Goal: Task Accomplishment & Management: Complete application form

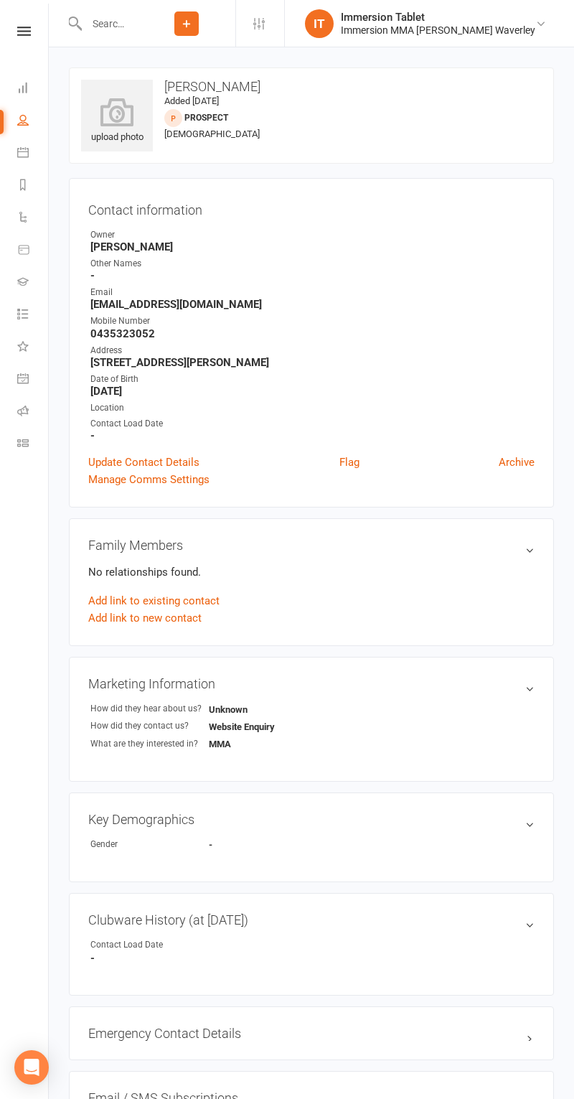
click at [138, 26] on input "text" at bounding box center [110, 24] width 56 height 20
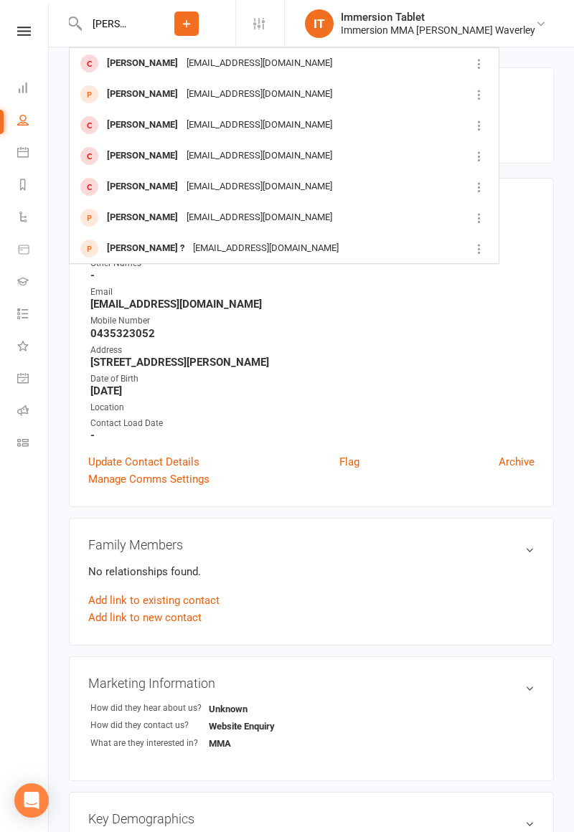
type input "[PERSON_NAME] mil"
click at [243, 69] on div "[EMAIL_ADDRESS][DOMAIN_NAME]" at bounding box center [259, 63] width 154 height 21
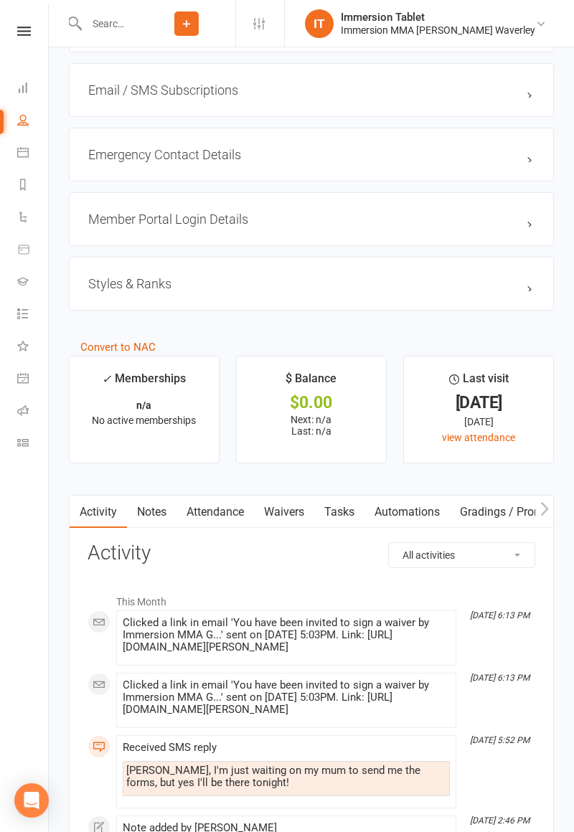
click at [303, 508] on link "Waivers" at bounding box center [284, 512] width 60 height 33
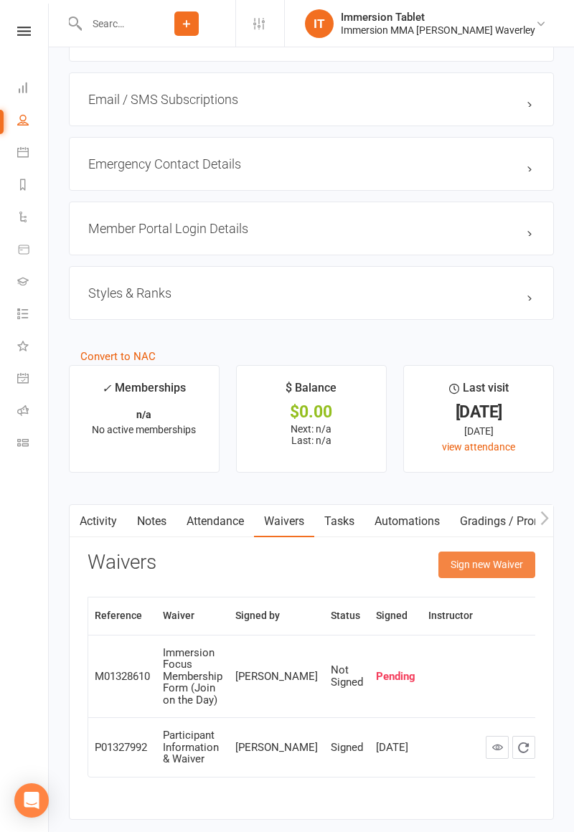
click at [498, 569] on button "Sign new Waiver" at bounding box center [486, 565] width 97 height 26
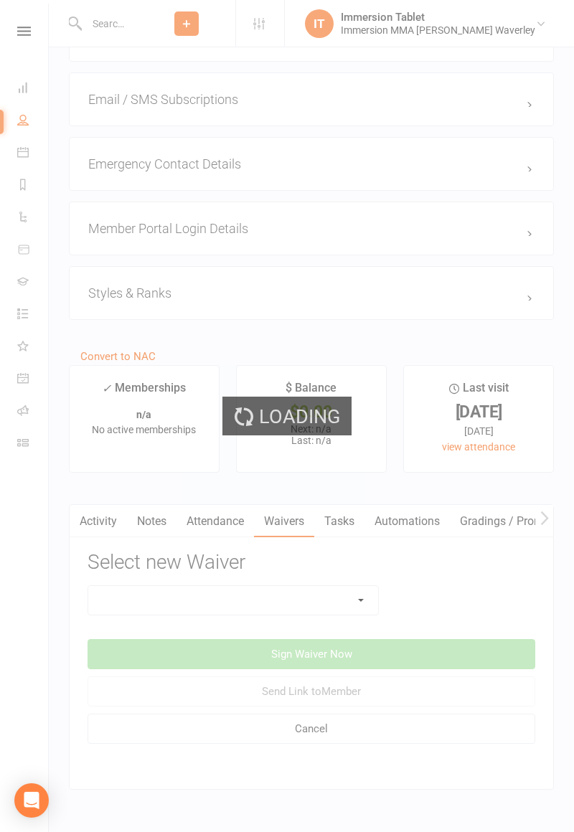
scroll to position [1275, 0]
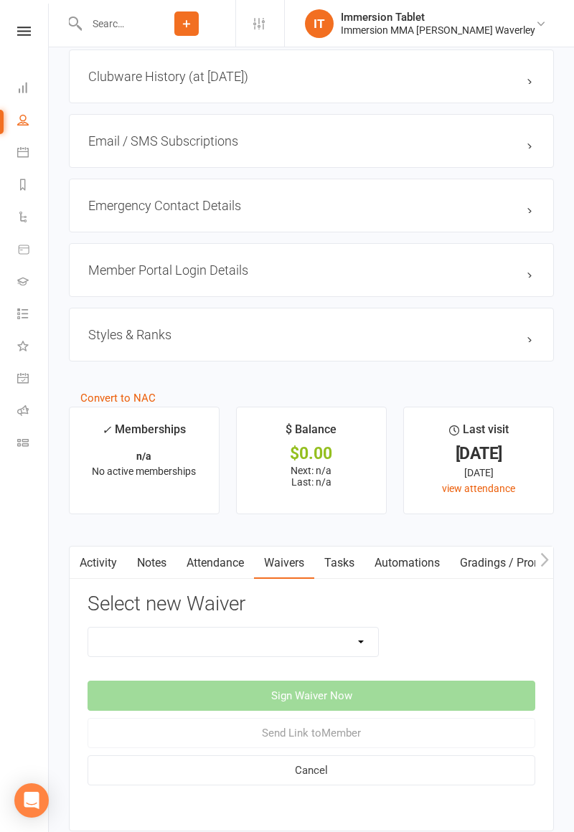
click at [323, 647] on select "Cancellation Form Immersion 10 Class Pass Form Immersion 10 Class Pass Form (Pa…" at bounding box center [233, 642] width 290 height 29
select select "10648"
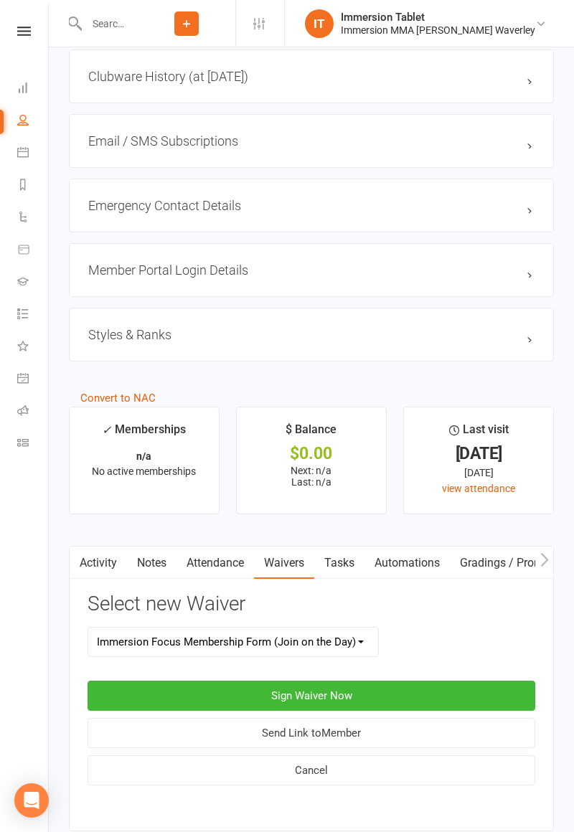
scroll to position [1269, 0]
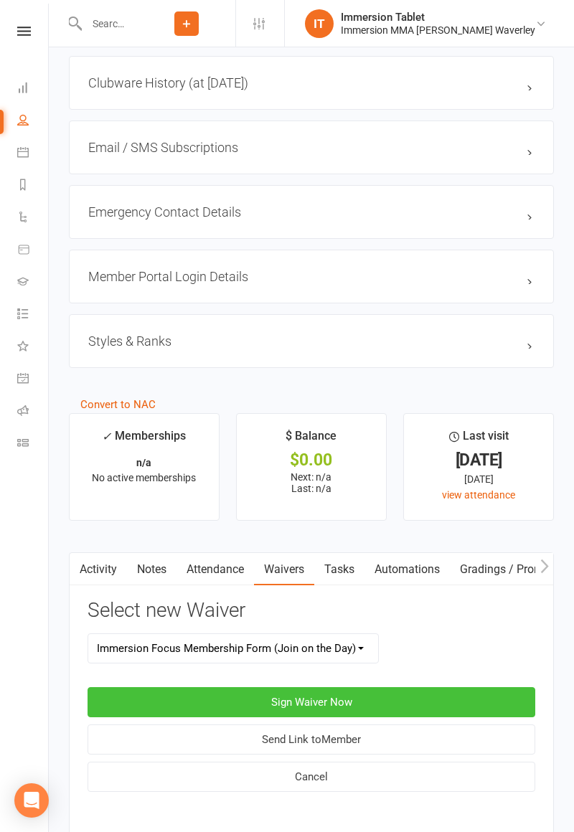
click at [392, 695] on button "Sign Waiver Now" at bounding box center [312, 703] width 448 height 30
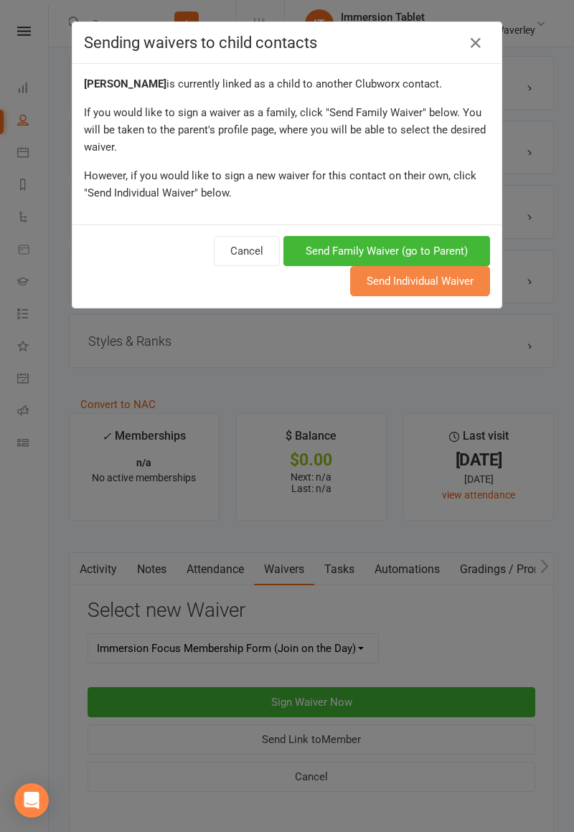
click at [440, 278] on button "Send Individual Waiver" at bounding box center [420, 281] width 140 height 30
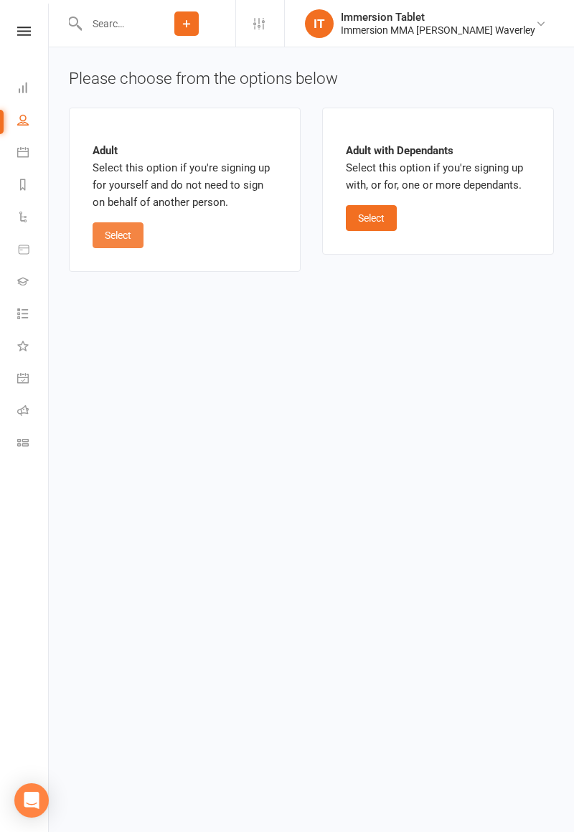
click at [135, 240] on button "Select" at bounding box center [118, 235] width 51 height 26
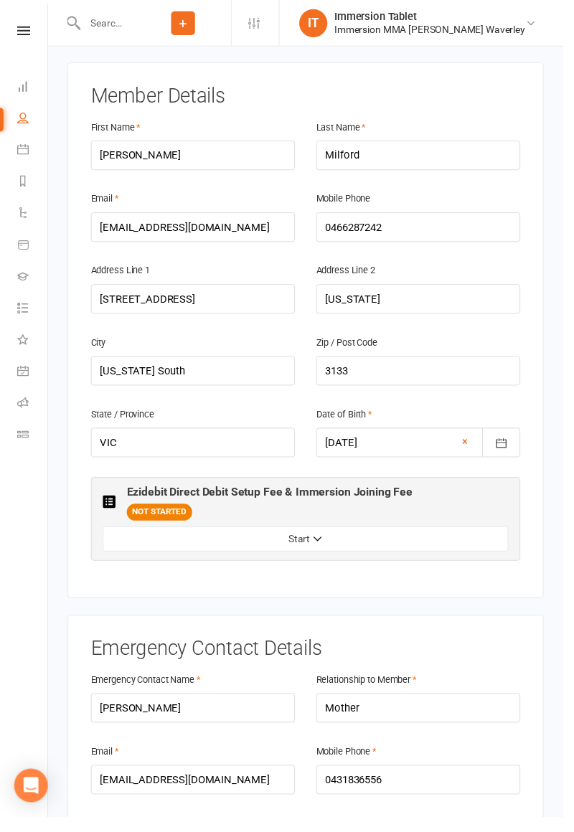
scroll to position [276, 0]
click at [392, 538] on button "Start" at bounding box center [311, 551] width 413 height 26
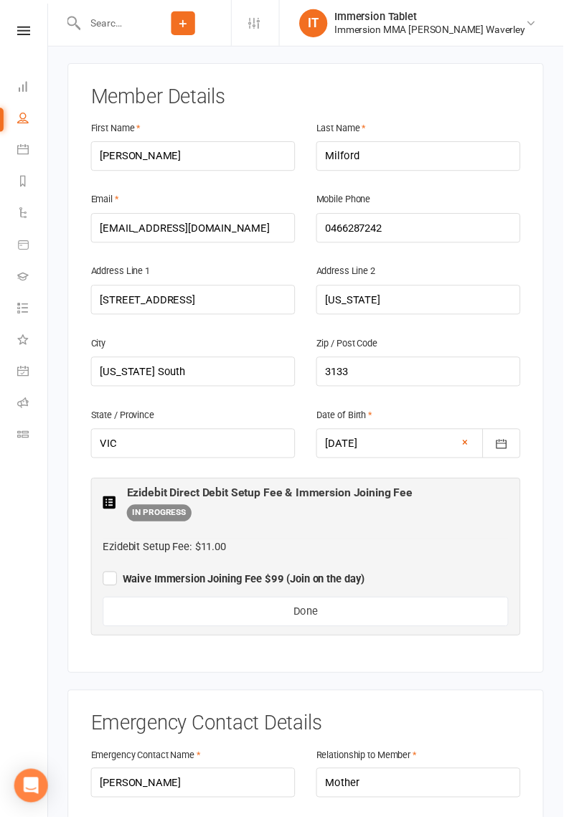
click at [110, 580] on label "Waive Immersion Joining Fee $99 (Join on the day)" at bounding box center [238, 588] width 267 height 17
click at [110, 578] on input "Waive Immersion Joining Fee $99 (Join on the day)" at bounding box center [238, 578] width 267 height 0
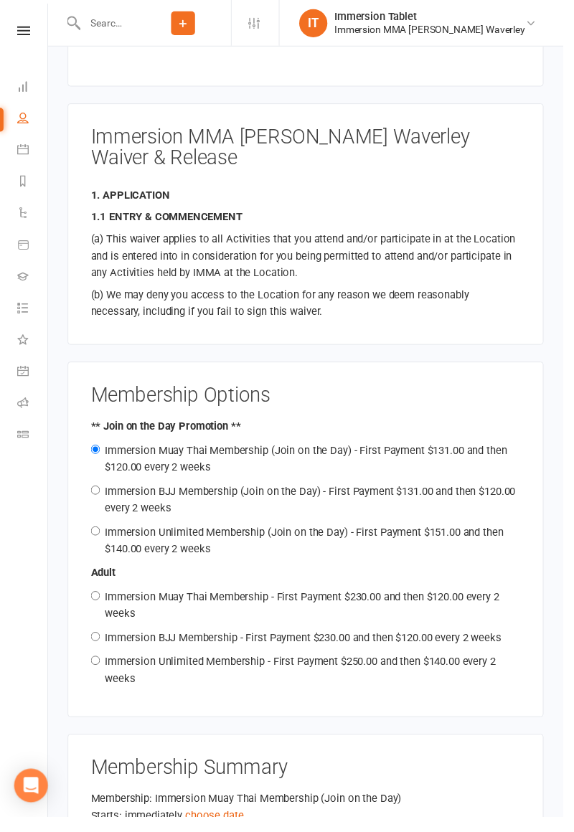
scroll to position [1451, 0]
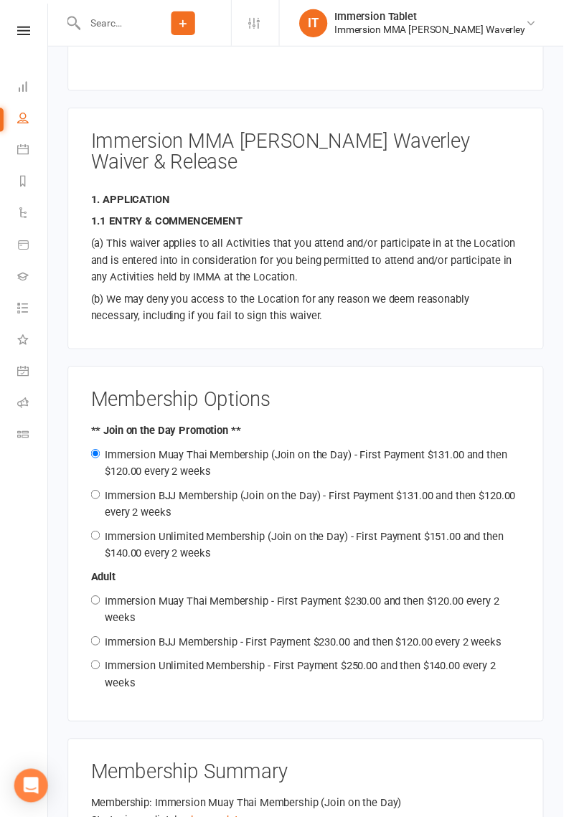
click at [195, 497] on div "Immersion BJJ Membership (Join on the Day) - First Payment $131.00 and then $12…" at bounding box center [312, 514] width 438 height 34
click at [168, 499] on label "Immersion BJJ Membership (Join on the Day) - First Payment $131.00 and then $12…" at bounding box center [316, 514] width 418 height 30
click at [102, 499] on input "Immersion BJJ Membership (Join on the Day) - First Payment $131.00 and then $12…" at bounding box center [97, 503] width 9 height 9
radio input "true"
radio input "false"
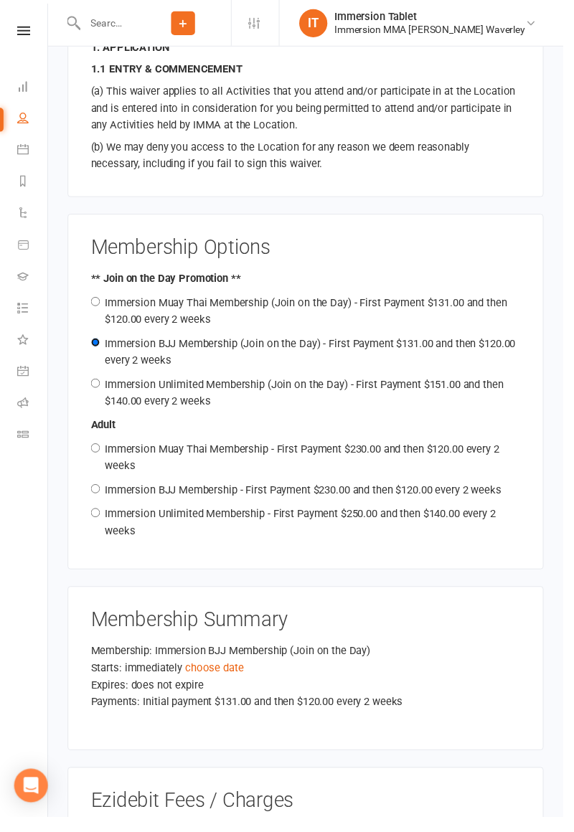
scroll to position [1602, 0]
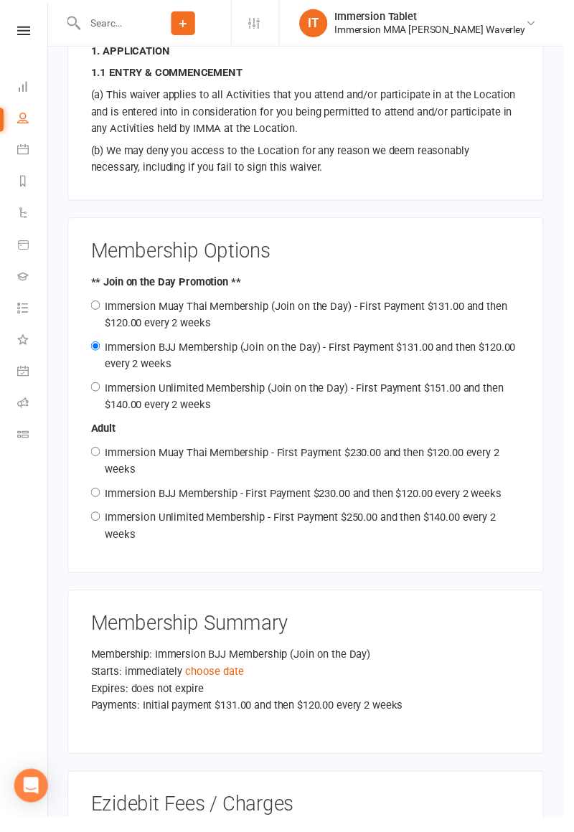
click at [220, 693] on div "Expires: does not expire" at bounding box center [312, 701] width 438 height 17
click at [217, 678] on link "choose date" at bounding box center [219, 684] width 60 height 13
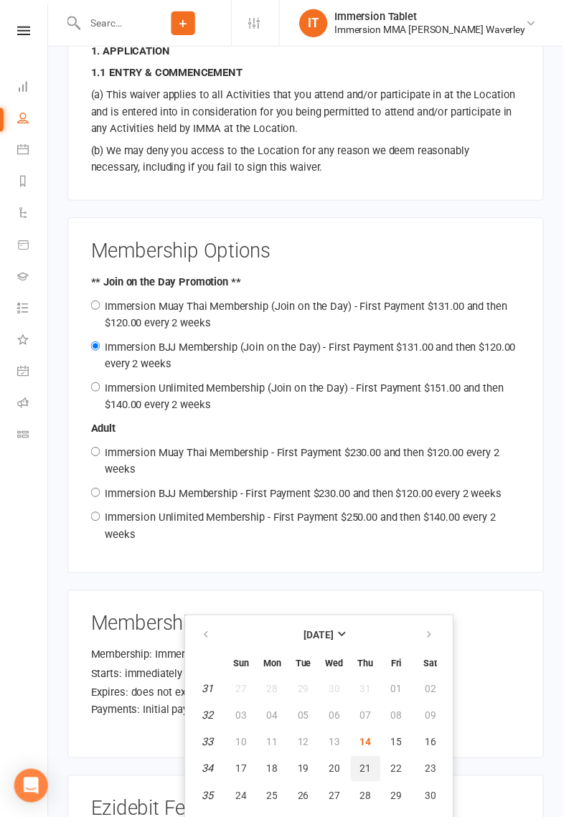
click at [380, 785] on button "21" at bounding box center [372, 784] width 30 height 26
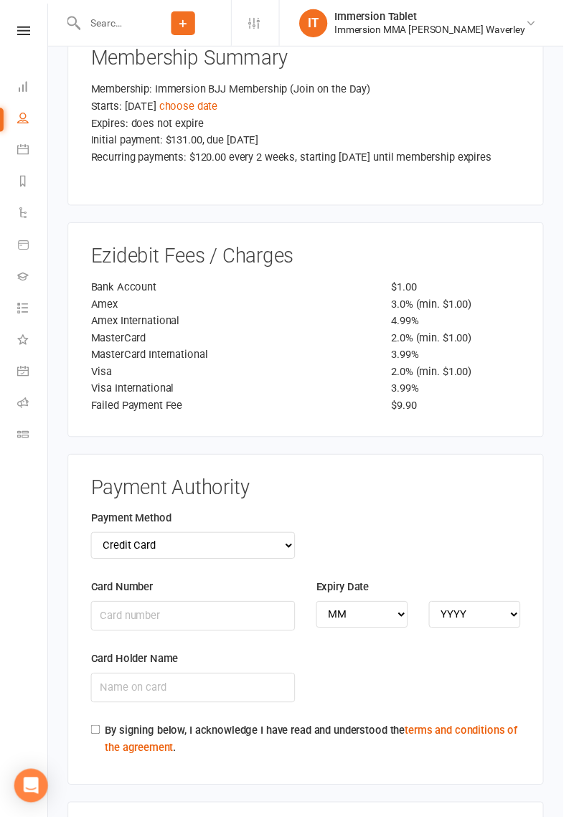
scroll to position [2575, 0]
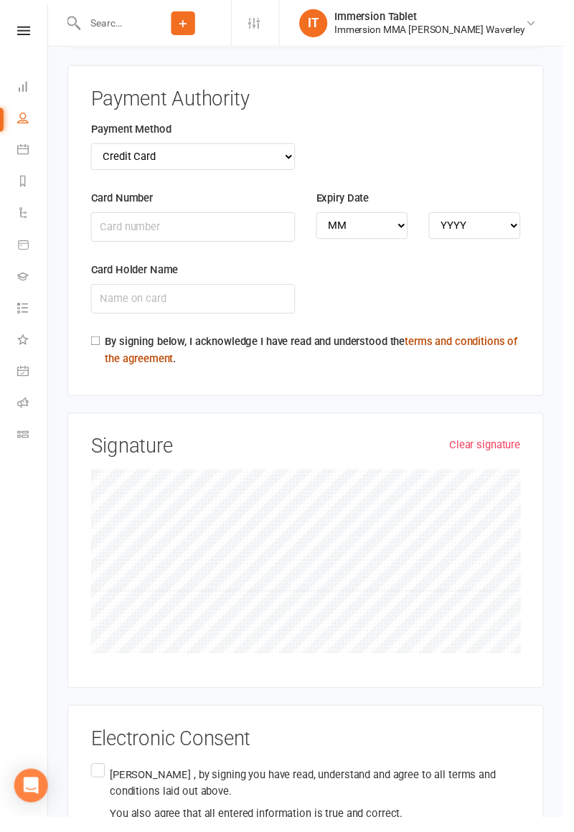
click at [112, 342] on link "terms and conditions of the agreement" at bounding box center [317, 357] width 421 height 30
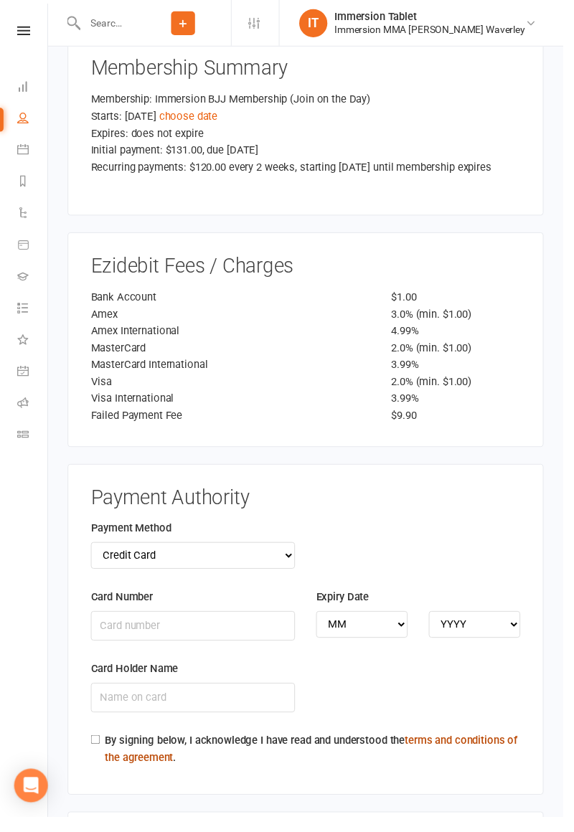
scroll to position [2164, 0]
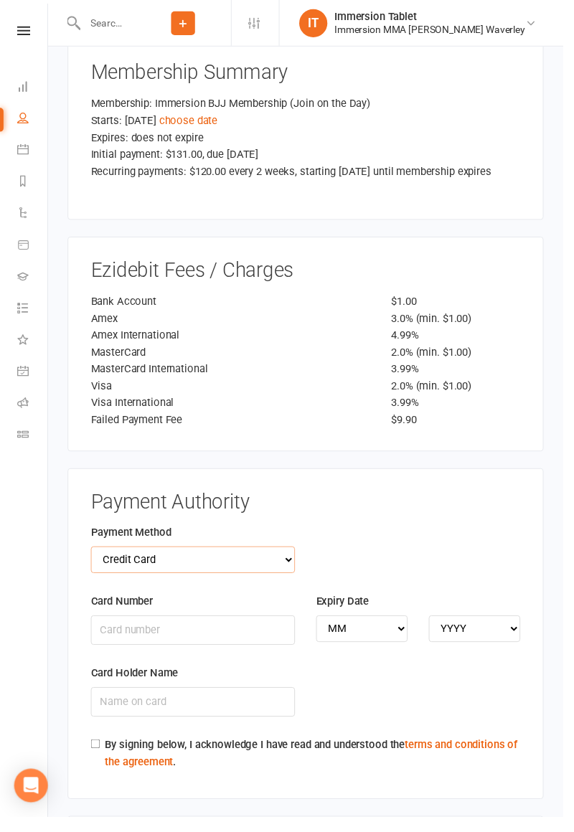
click at [175, 557] on select "Credit Card Bank Account" at bounding box center [197, 570] width 208 height 27
select select "bank_account"
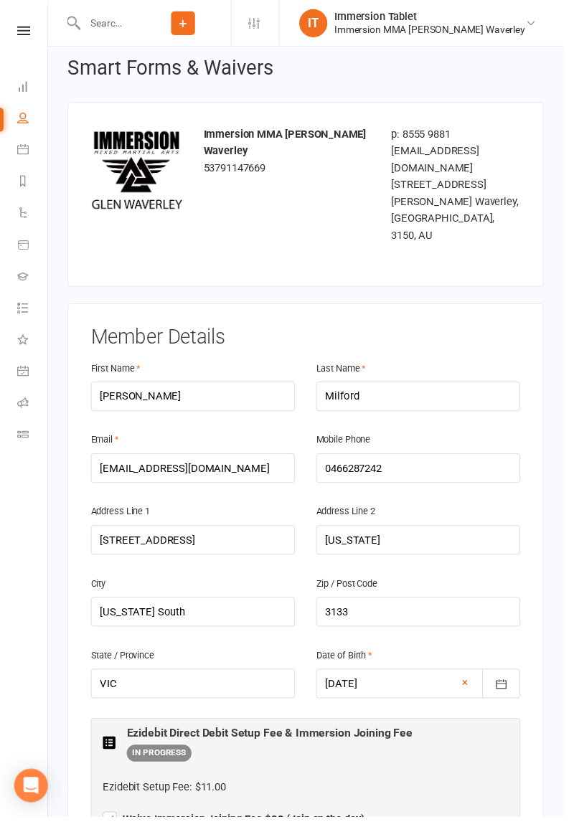
scroll to position [0, 0]
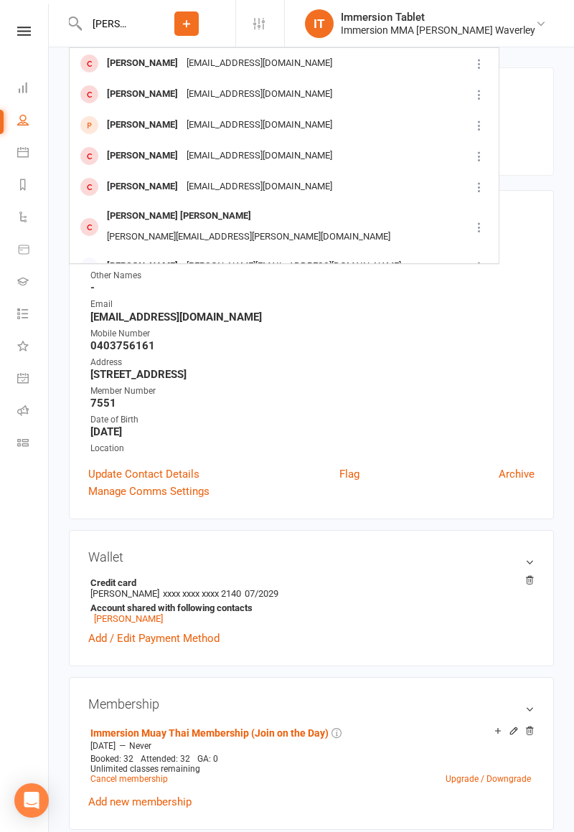
type input "[PERSON_NAME] milf"
click at [165, 64] on div "[PERSON_NAME]" at bounding box center [143, 63] width 80 height 21
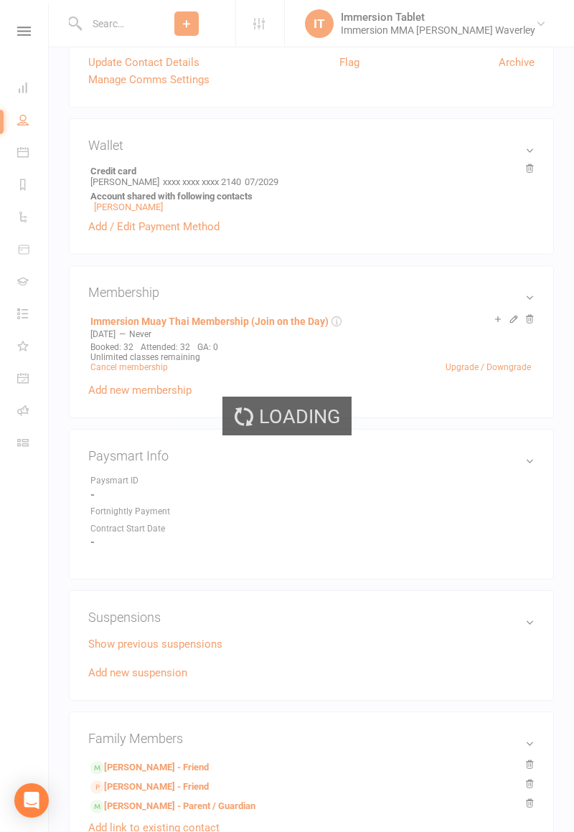
scroll to position [519, 0]
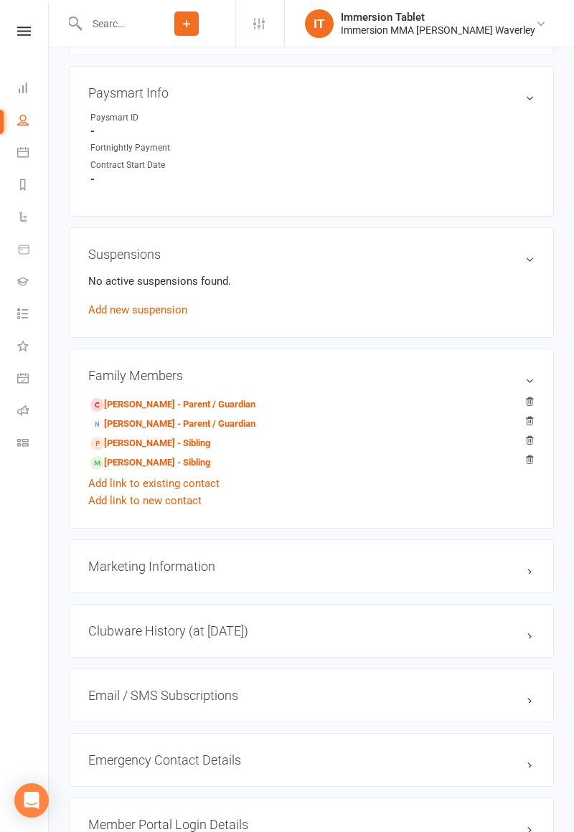
scroll to position [723, 0]
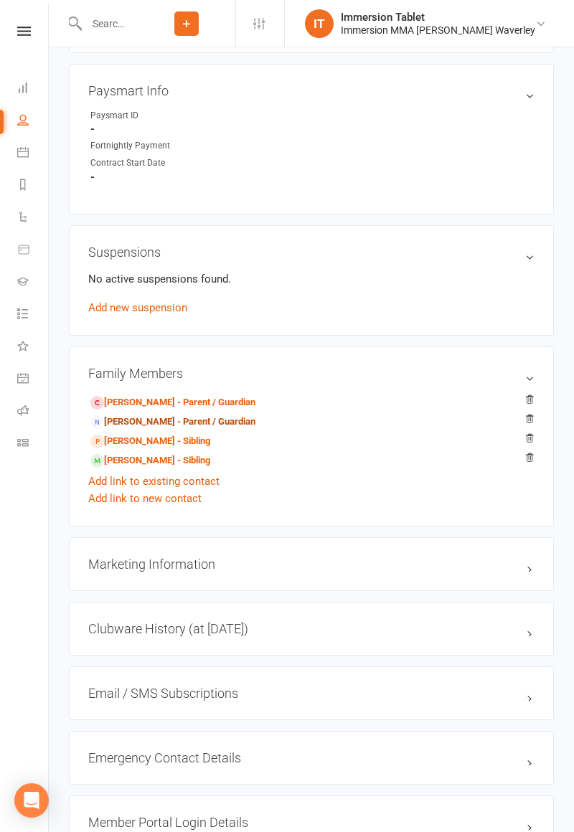
click at [228, 424] on link "[PERSON_NAME] - Parent / Guardian" at bounding box center [172, 422] width 165 height 15
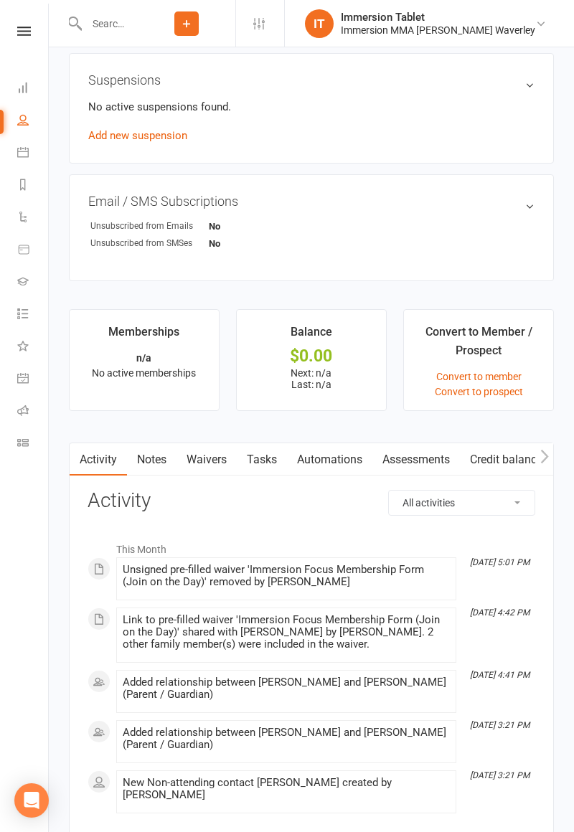
scroll to position [847, 0]
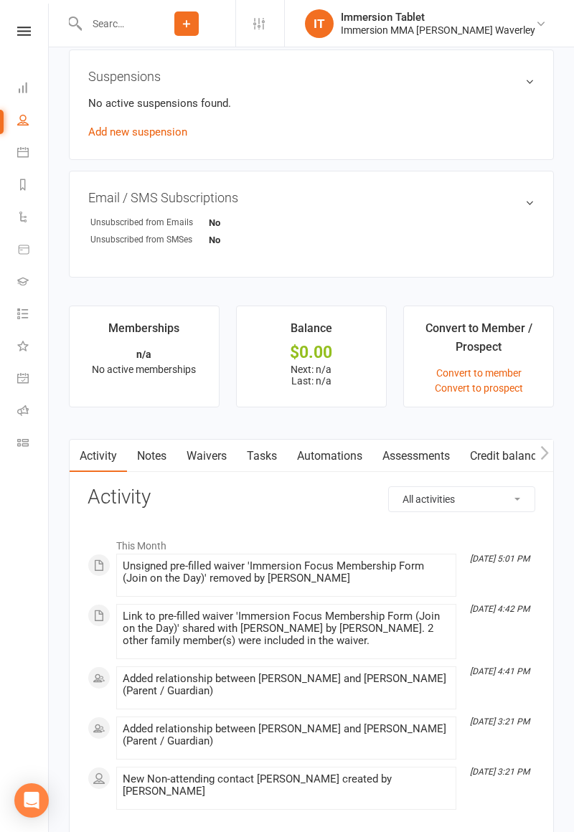
click at [215, 452] on link "Waivers" at bounding box center [207, 456] width 60 height 33
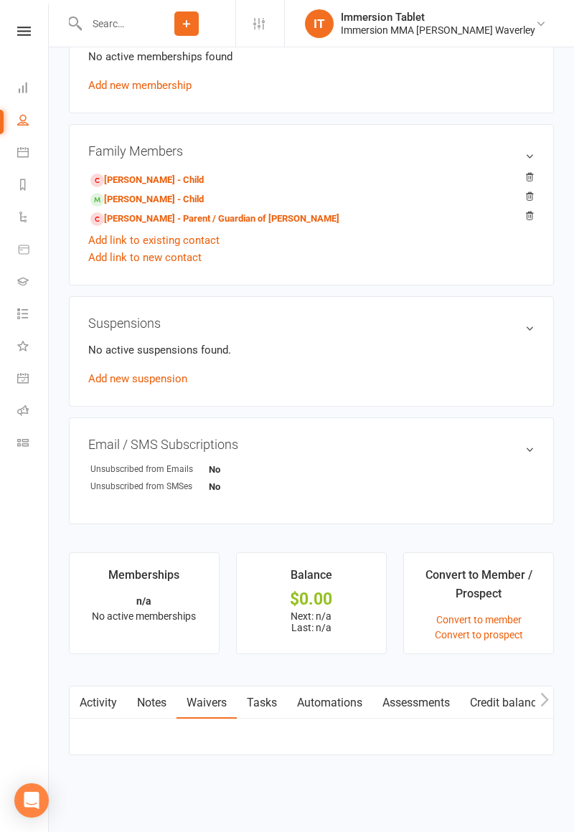
scroll to position [665, 0]
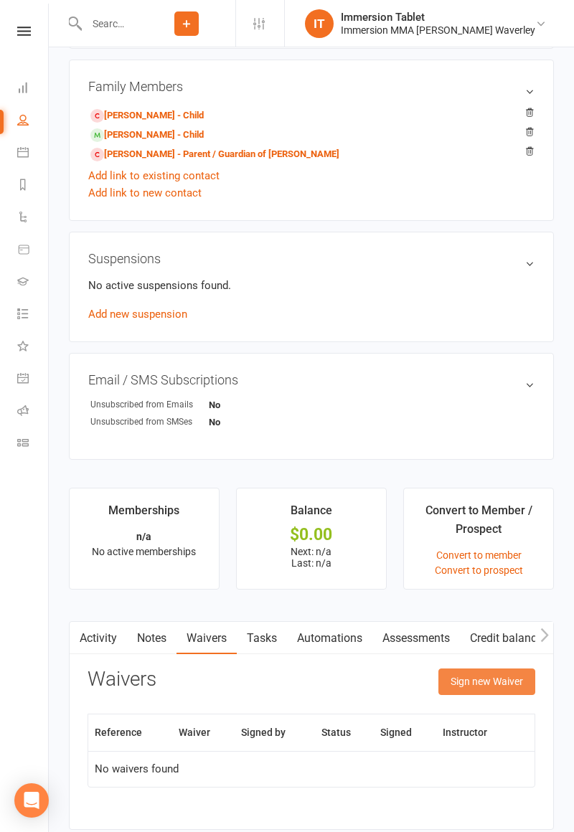
click at [485, 687] on button "Sign new Waiver" at bounding box center [486, 682] width 97 height 26
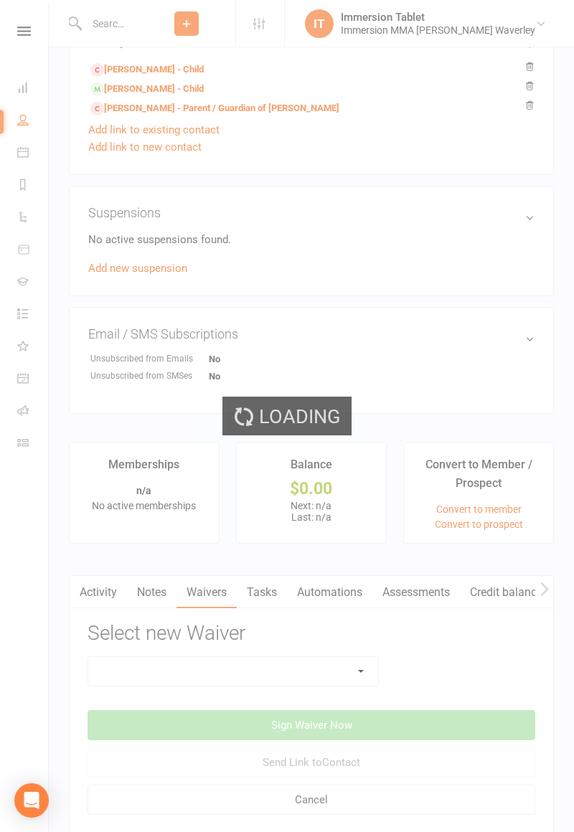
scroll to position [741, 0]
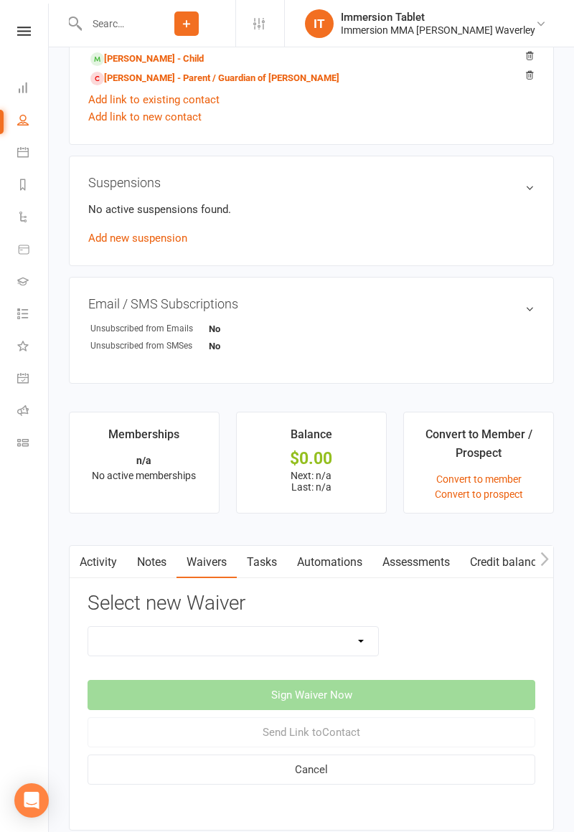
click at [322, 642] on select "Cancellation Form Immersion 10 Class Pass Form Immersion 10 Class Pass Form (Pa…" at bounding box center [233, 641] width 290 height 29
select select "10648"
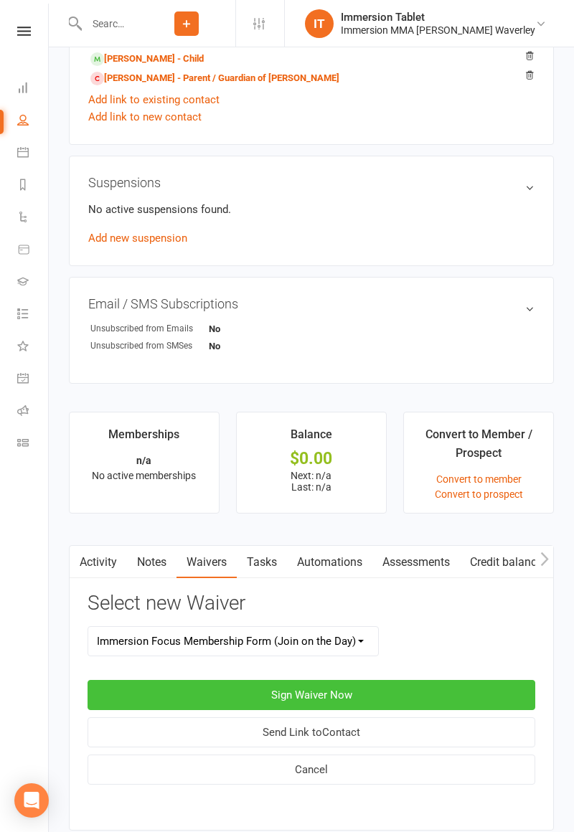
click at [332, 692] on button "Sign Waiver Now" at bounding box center [312, 695] width 448 height 30
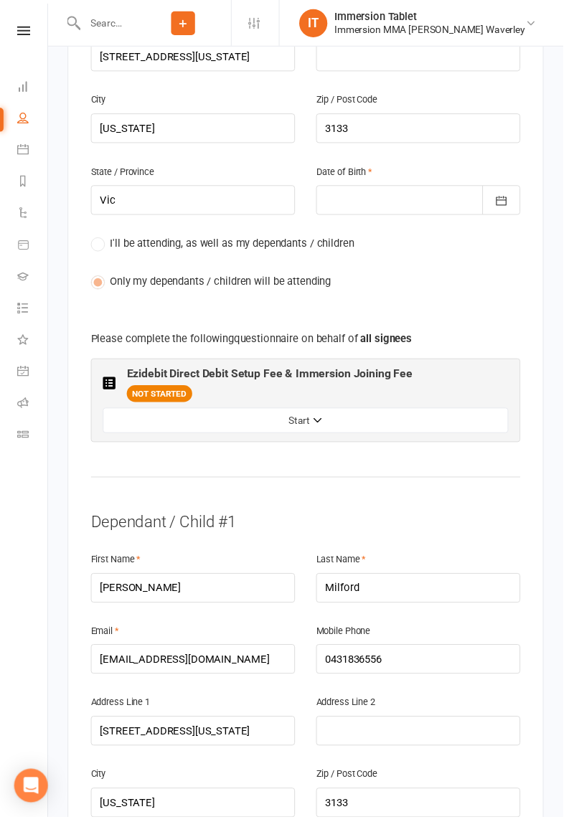
scroll to position [564, 0]
click at [315, 416] on button "Start" at bounding box center [311, 429] width 413 height 26
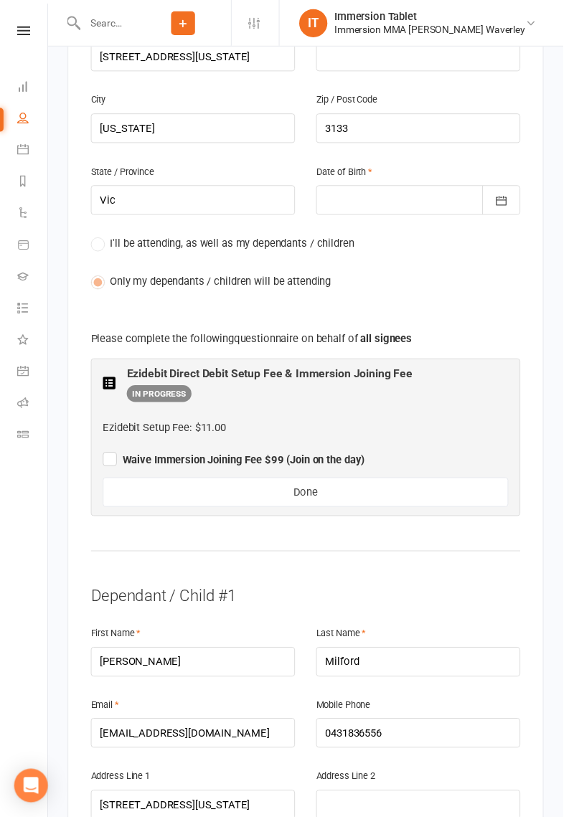
click at [230, 462] on span "Waive Immersion Joining Fee $99 (Join on the day)" at bounding box center [238, 468] width 267 height 13
click at [230, 456] on input "Waive Immersion Joining Fee $99 (Join on the day)" at bounding box center [238, 456] width 267 height 0
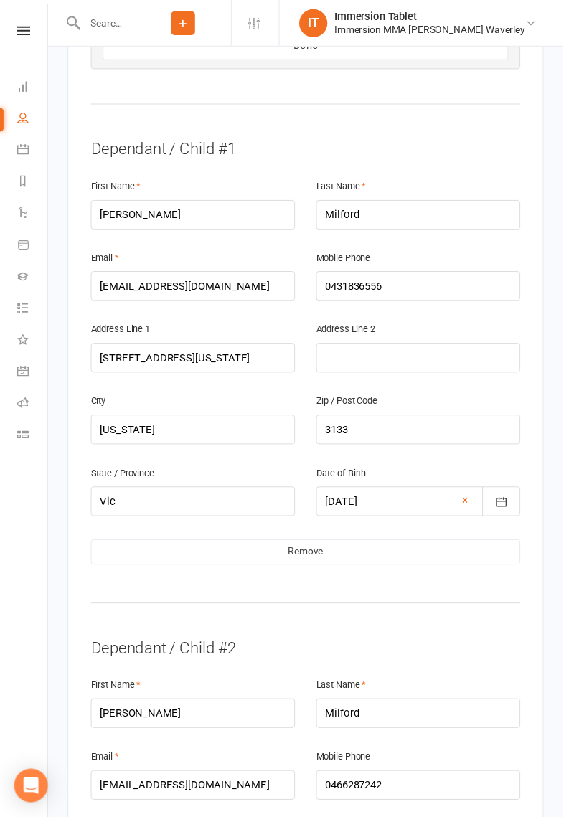
scroll to position [1064, 0]
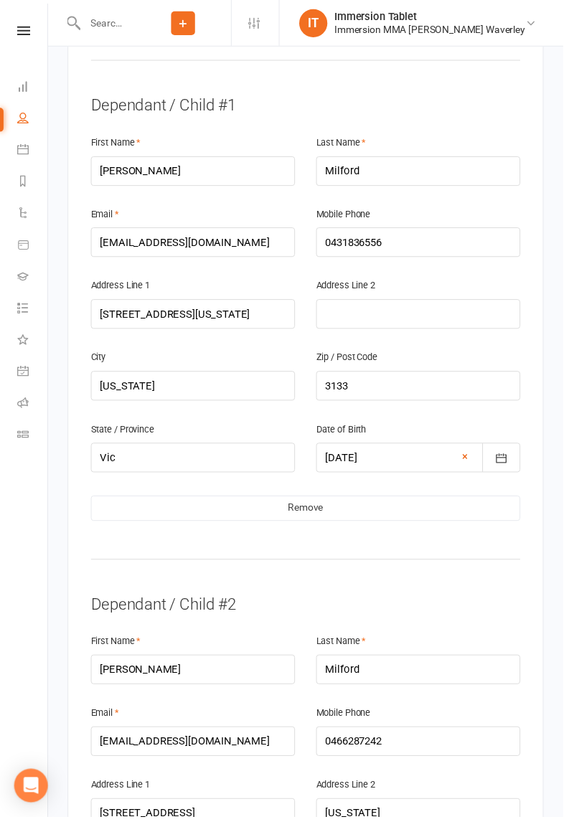
click at [281, 505] on link "Remove" at bounding box center [312, 518] width 438 height 26
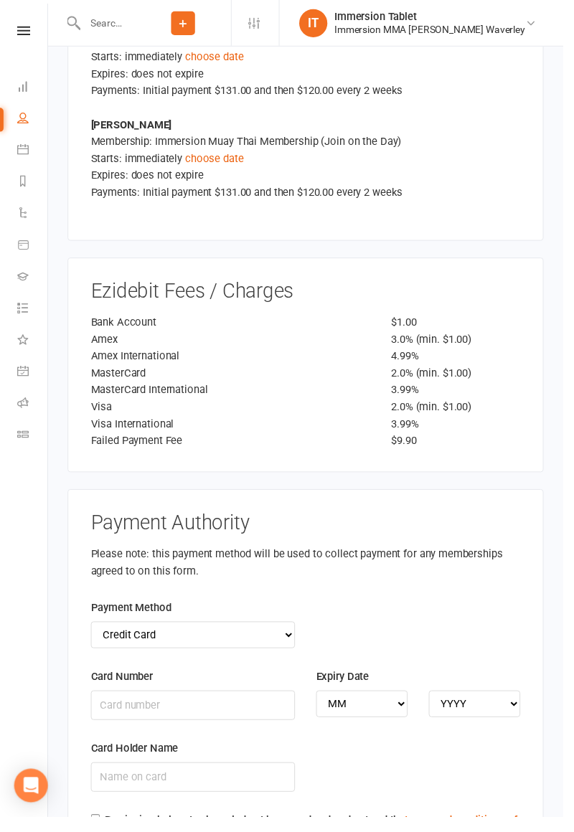
scroll to position [3320, 0]
click at [264, 634] on select "Credit Card Bank Account" at bounding box center [197, 647] width 208 height 27
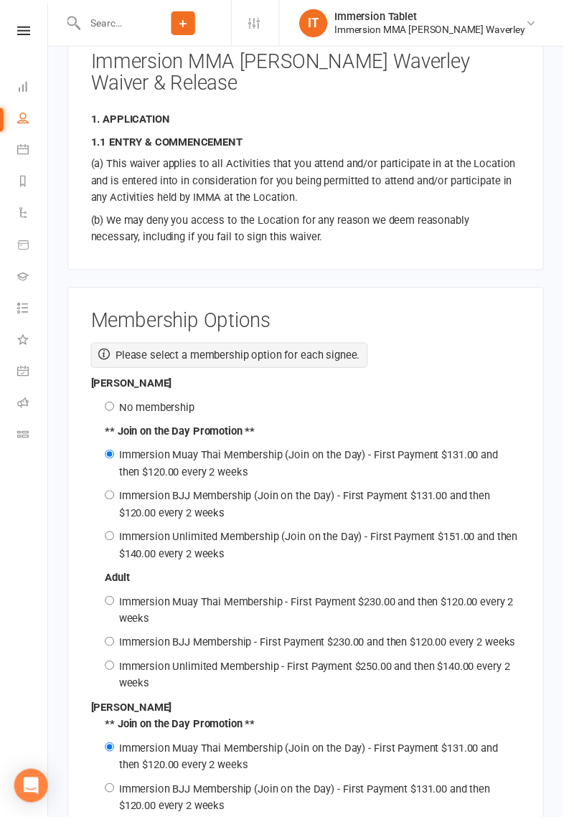
scroll to position [2199, 0]
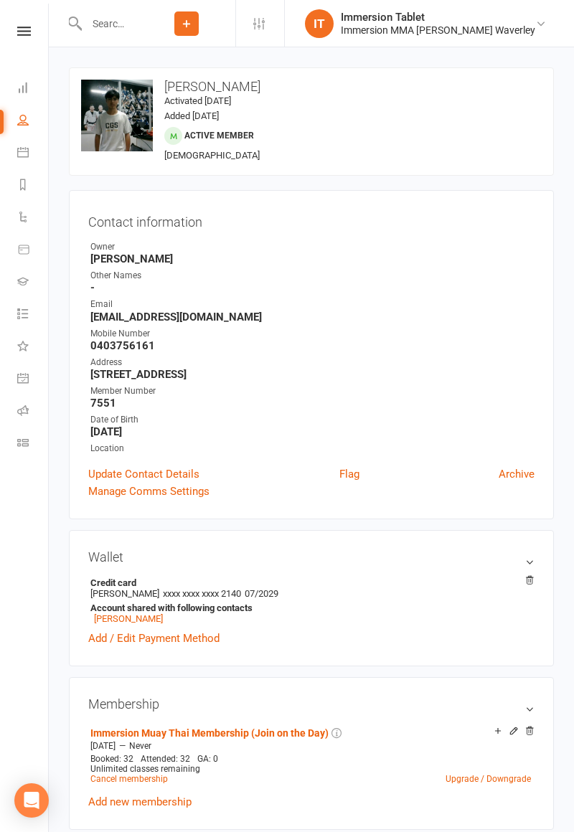
click at [138, 18] on input "text" at bounding box center [110, 24] width 56 height 20
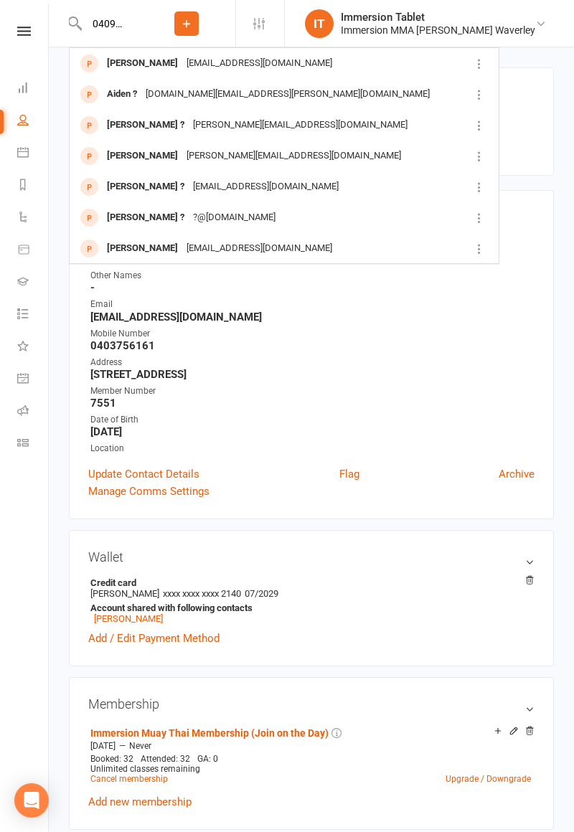
type input "040945567"
click at [157, 69] on div "Varun Kumar" at bounding box center [143, 63] width 80 height 21
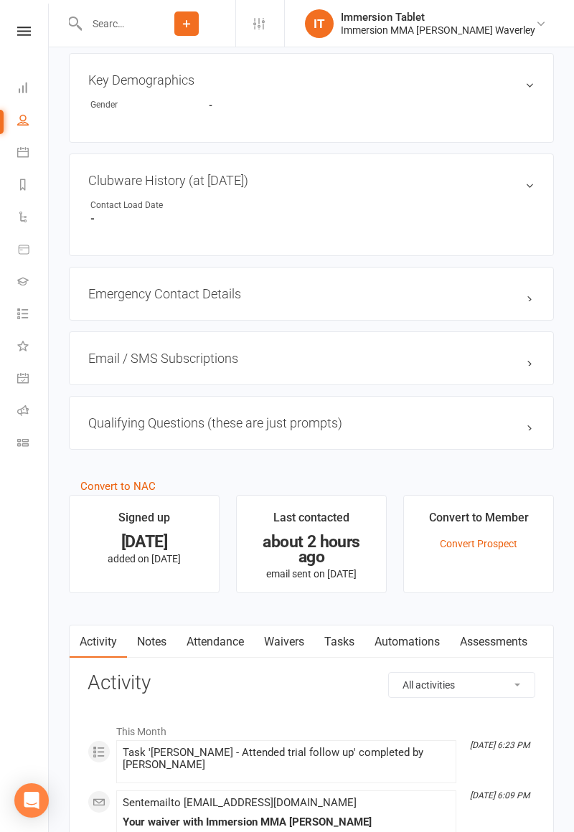
click at [291, 636] on link "Waivers" at bounding box center [284, 642] width 60 height 33
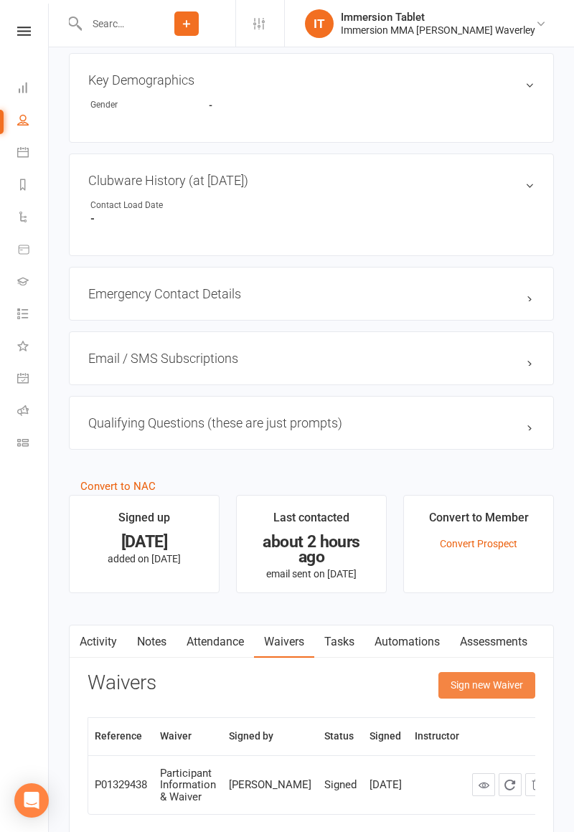
click at [495, 673] on button "Sign new Waiver" at bounding box center [486, 685] width 97 height 26
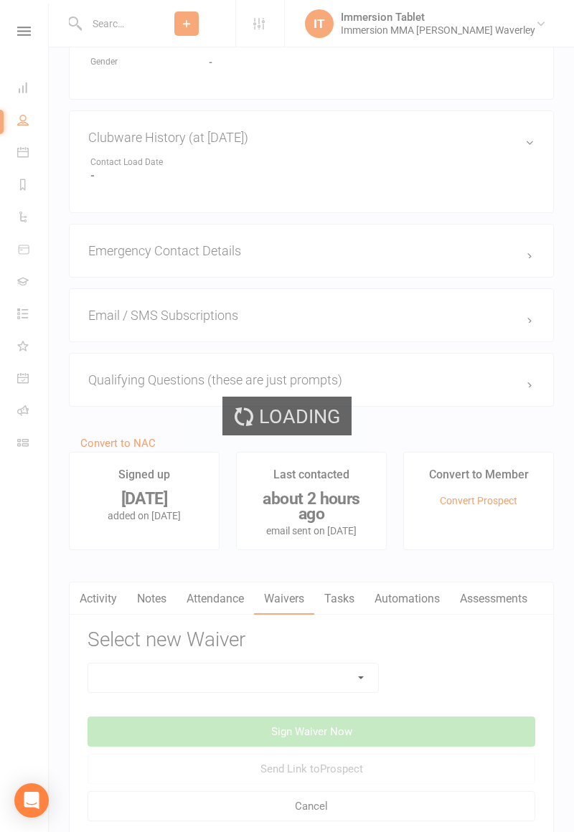
scroll to position [816, 0]
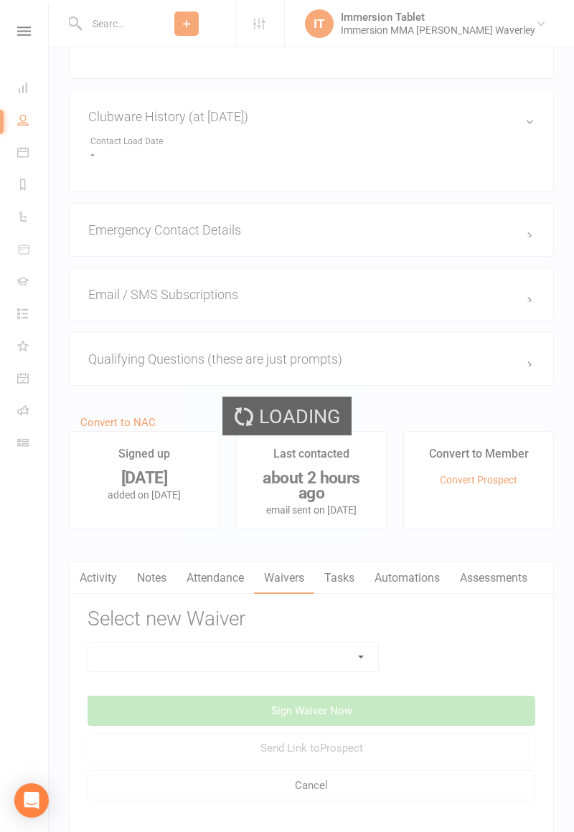
click at [322, 630] on div "Loading" at bounding box center [287, 416] width 574 height 832
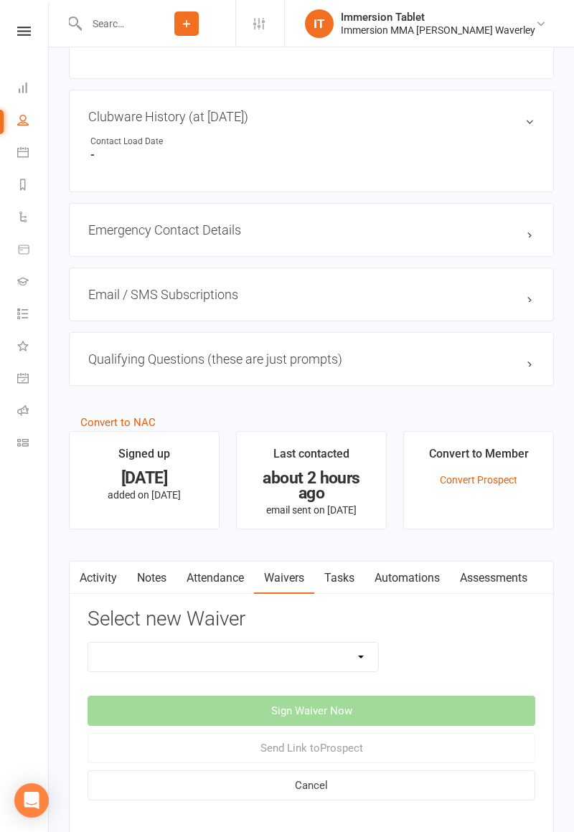
click at [329, 644] on select "Cancellation Form Immersion 10 Class Pass Form Immersion 10 Class Pass Form (Pa…" at bounding box center [233, 657] width 290 height 29
select select "10670"
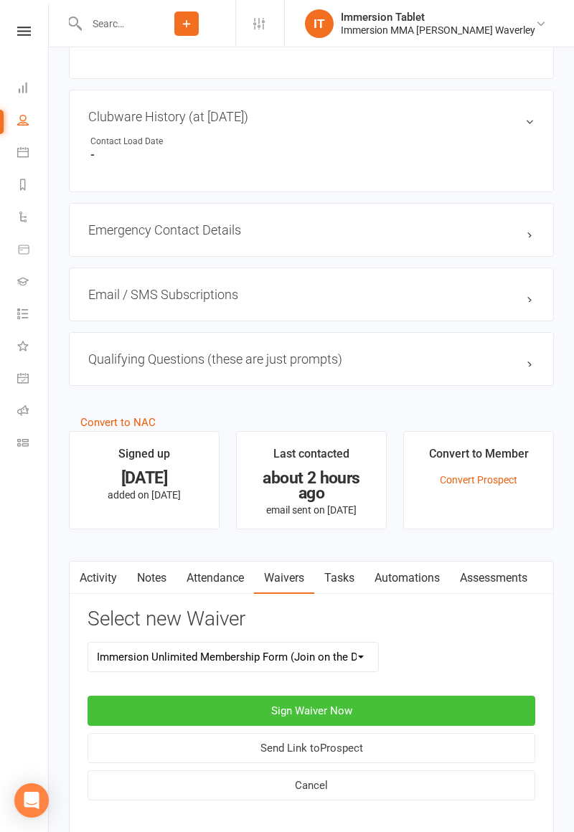
click at [362, 696] on button "Sign Waiver Now" at bounding box center [312, 711] width 448 height 30
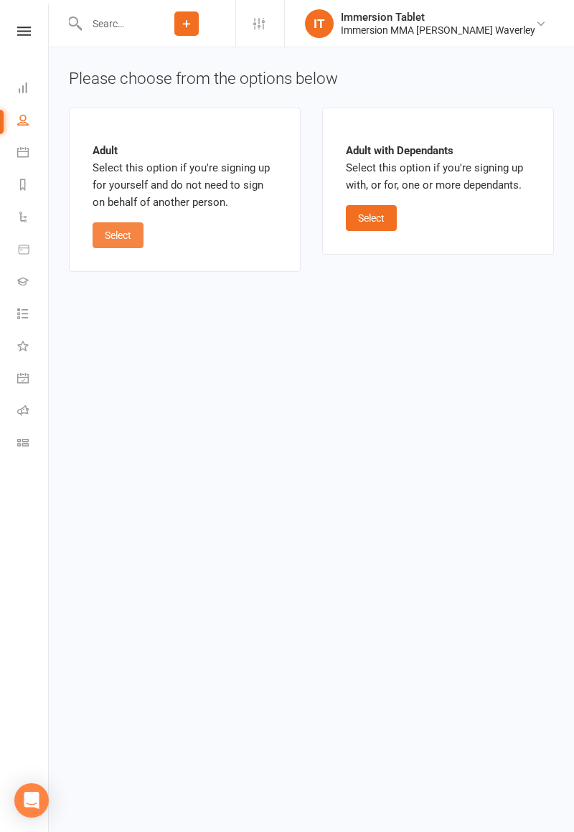
click at [122, 241] on button "Select" at bounding box center [118, 235] width 51 height 26
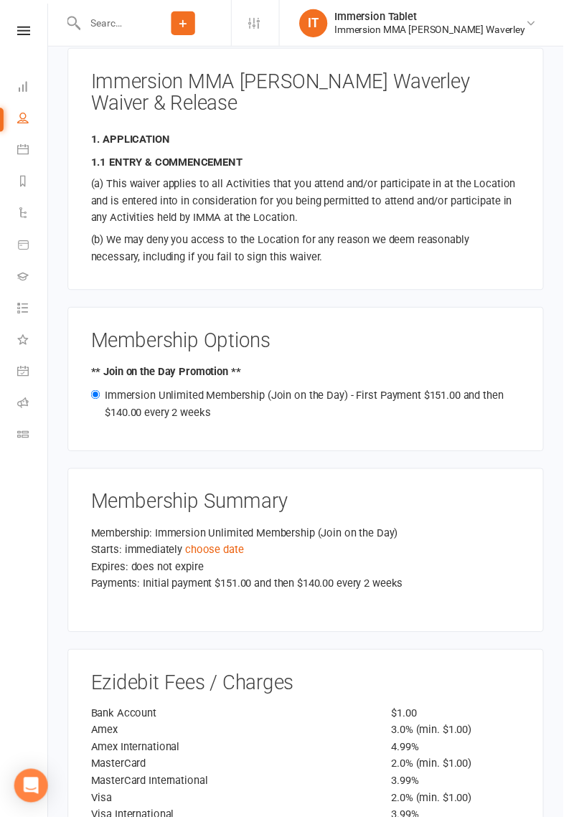
scroll to position [1339, 0]
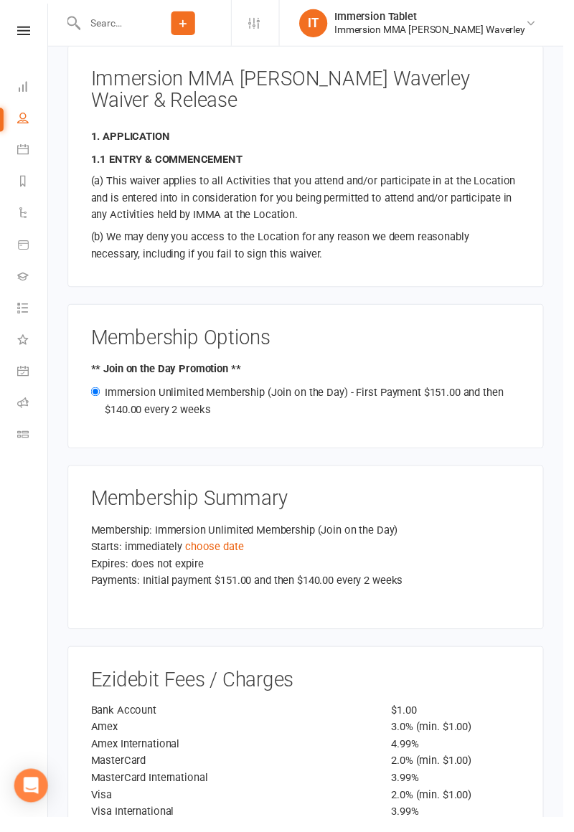
click at [204, 551] on link "choose date" at bounding box center [219, 557] width 60 height 13
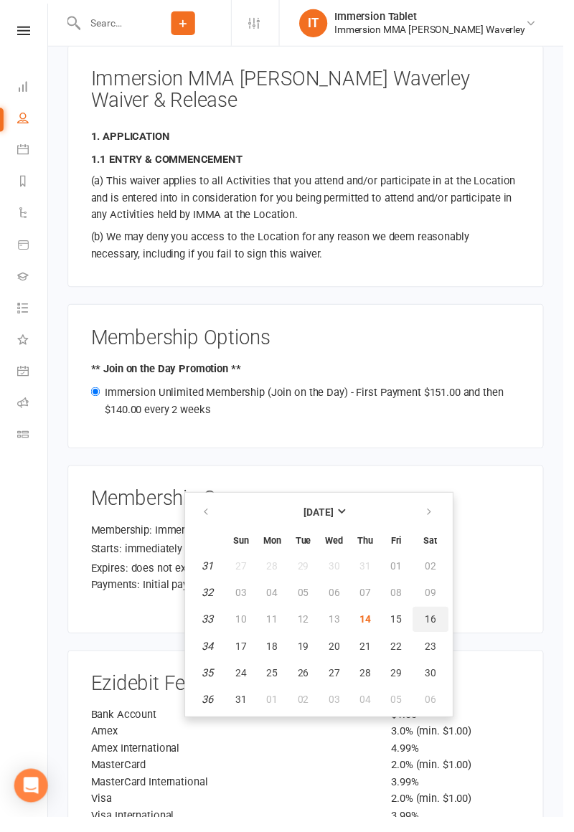
click at [435, 626] on span "16" at bounding box center [438, 631] width 11 height 11
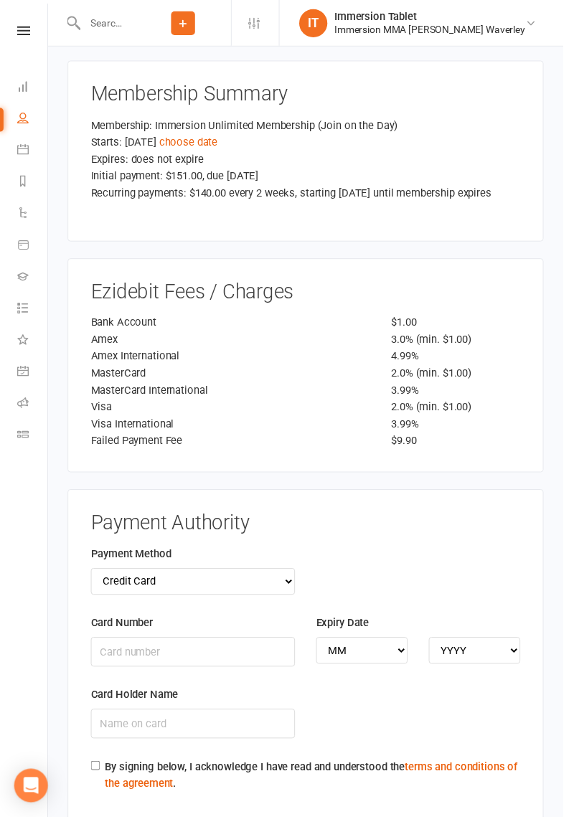
scroll to position [1751, 0]
click at [109, 580] on select "Credit Card Bank Account" at bounding box center [197, 593] width 208 height 27
select select "bank_account"
click at [406, 264] on div "Ezidebit Fees / Charges Bank Account $1.00 Amex 3.0% (min. $1.00) Amex Internat…" at bounding box center [311, 373] width 485 height 219
click at [110, 636] on div "BSB" at bounding box center [197, 663] width 230 height 73
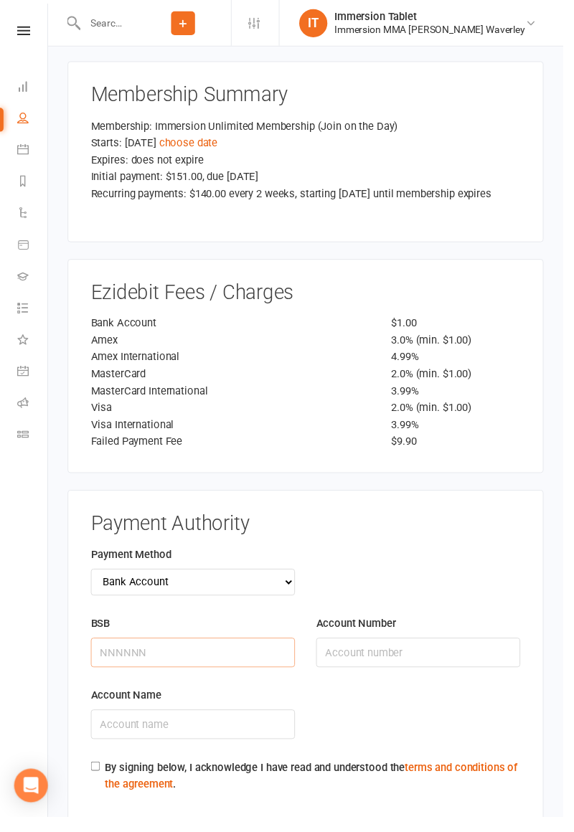
click at [118, 650] on input "BSB" at bounding box center [197, 665] width 208 height 30
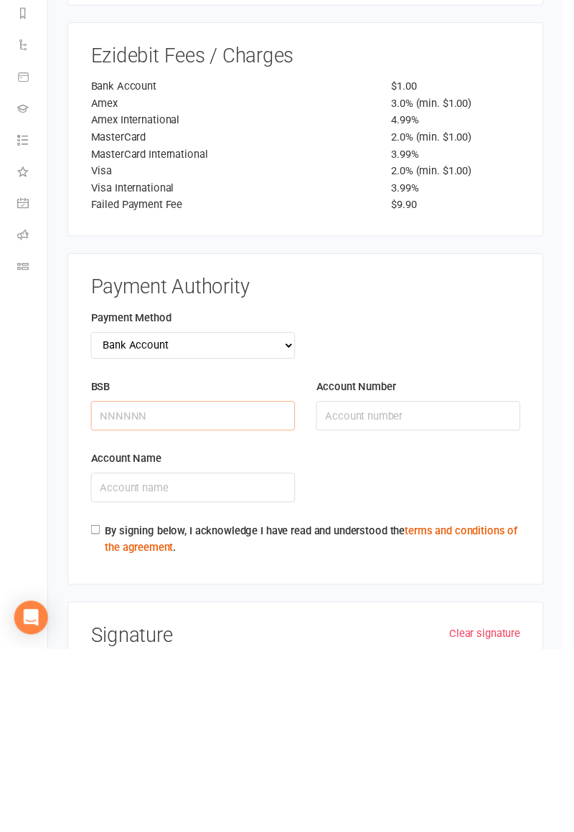
scroll to position [1821, 0]
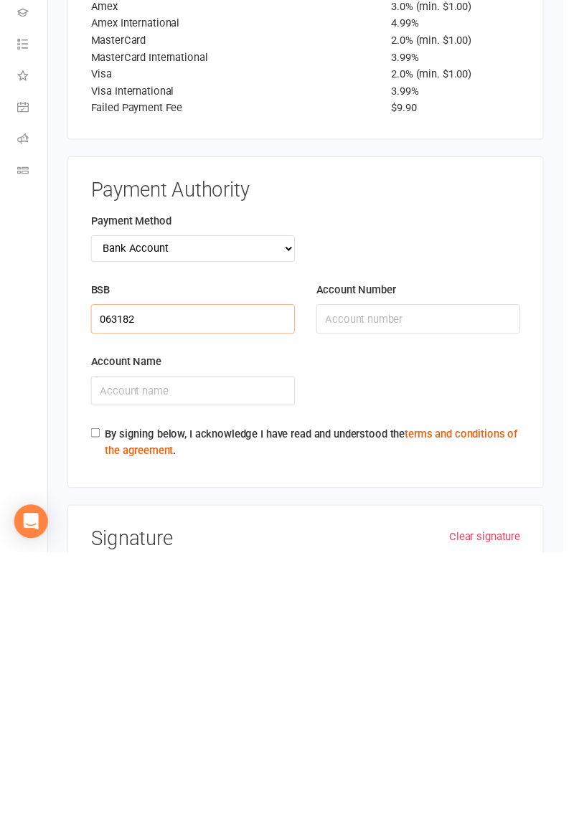
type input "063182"
click at [350, 580] on input "Account Number" at bounding box center [426, 595] width 208 height 30
type input "11676852"
click at [136, 653] on input "Account Name" at bounding box center [197, 668] width 208 height 30
type input "Vaun Kumar"
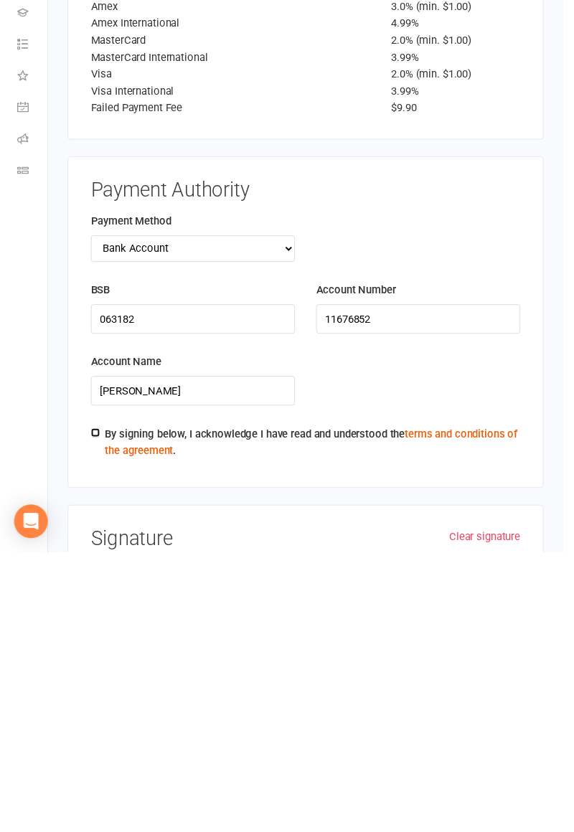
click at [96, 706] on input "By signing below, I acknowledge I have read and understood the terms and condit…" at bounding box center [97, 710] width 9 height 9
checkbox input "true"
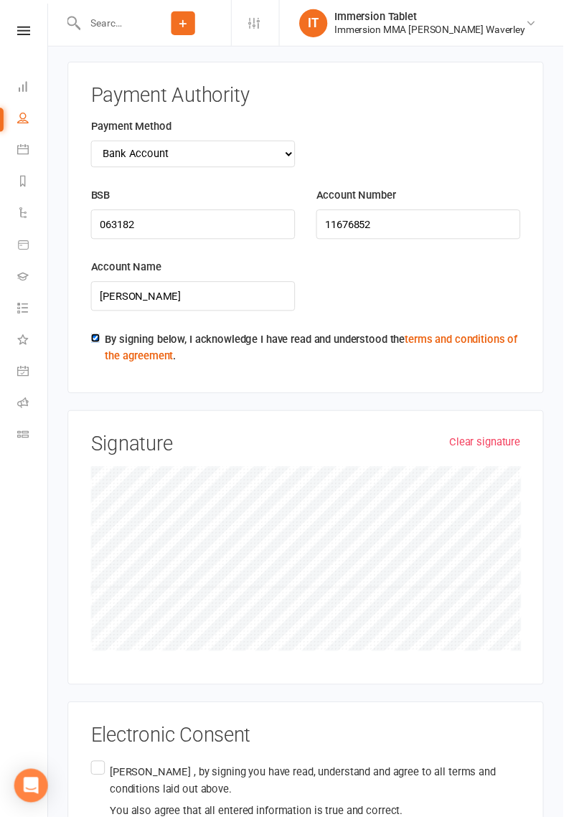
scroll to position [2183, 0]
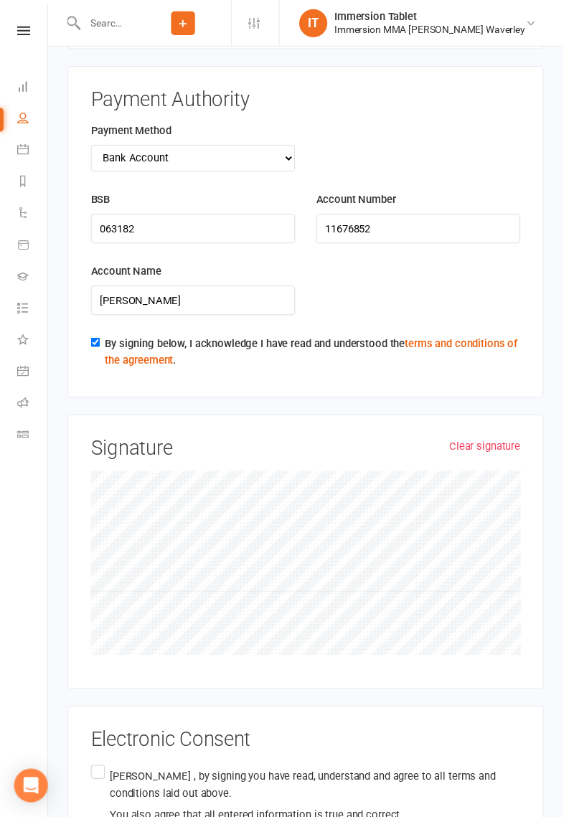
click at [96, 777] on label "Varun Kumar , by signing you have read, understand and agree to all terms and c…" at bounding box center [312, 811] width 438 height 68
click at [96, 777] on input "Varun Kumar , by signing you have read, understand and agree to all terms and c…" at bounding box center [97, 777] width 9 height 0
click at [93, 777] on label "Varun Kumar , by signing you have read, understand and agree to all terms and c…" at bounding box center [312, 811] width 438 height 68
click at [93, 777] on input "Varun Kumar , by signing you have read, understand and agree to all terms and c…" at bounding box center [97, 777] width 9 height 0
click at [103, 777] on label "Varun Kumar , by signing you have read, understand and agree to all terms and c…" at bounding box center [312, 811] width 438 height 68
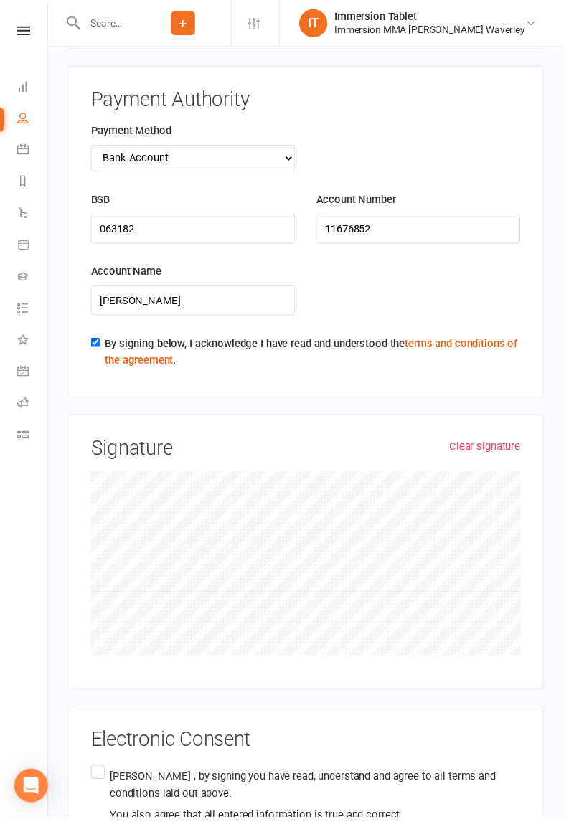
click at [102, 777] on input "Varun Kumar , by signing you have read, understand and agree to all terms and c…" at bounding box center [97, 777] width 9 height 0
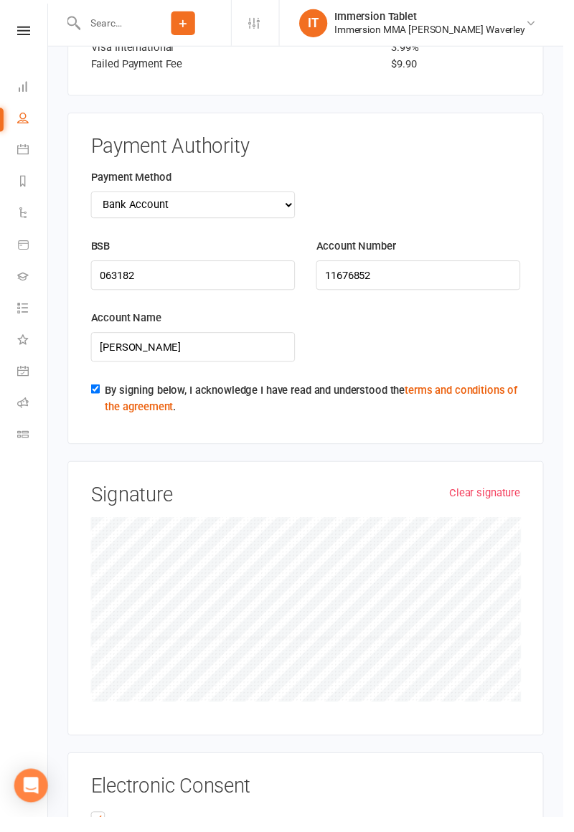
scroll to position [2187, 0]
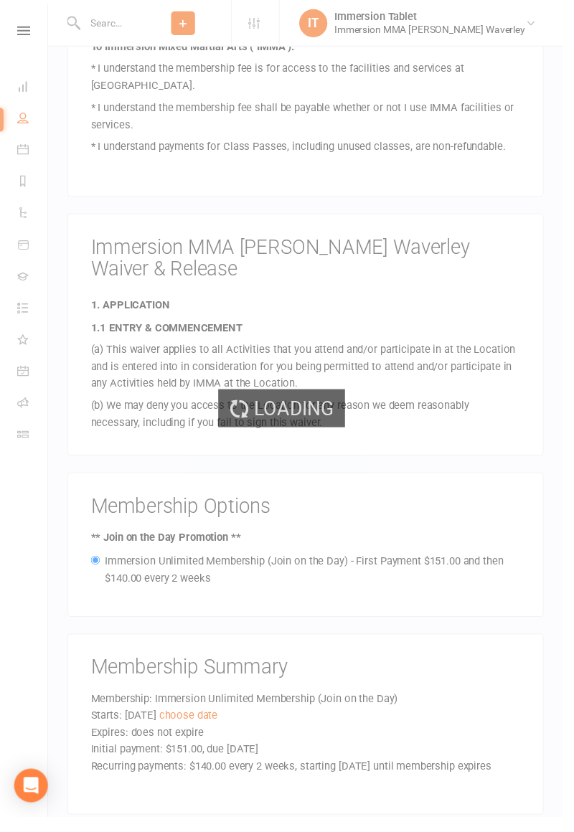
scroll to position [1163, 0]
